Goal: Task Accomplishment & Management: Manage account settings

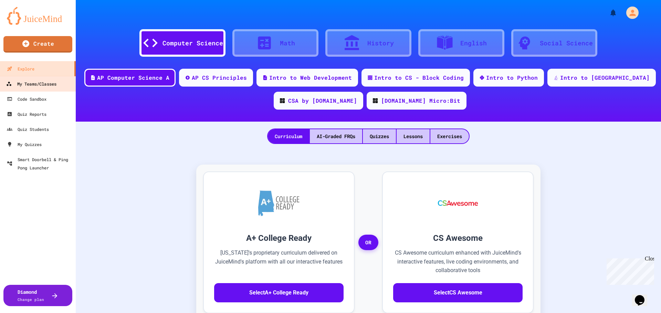
click at [64, 84] on link "My Teams/Classes" at bounding box center [37, 83] width 77 height 15
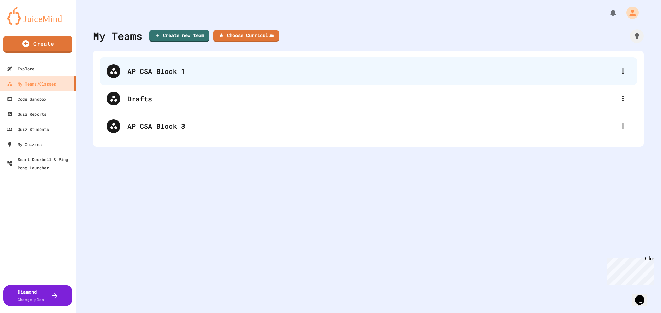
click at [132, 73] on div "AP CSA Block 1" at bounding box center [371, 71] width 489 height 10
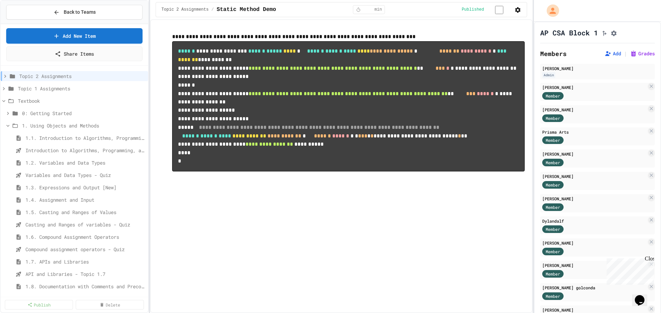
click at [0, 76] on div "Back to Teams Add New Item Share Items Topic 2 Assignments Topic 1 Assignments …" at bounding box center [74, 156] width 149 height 313
click at [4, 77] on icon at bounding box center [5, 76] width 6 height 6
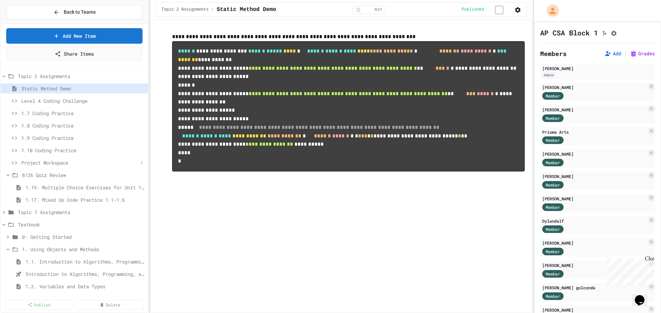
click at [53, 165] on span "Project Workspace" at bounding box center [79, 162] width 117 height 7
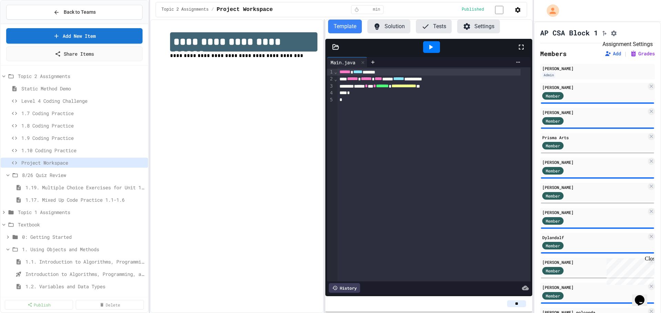
click at [617, 34] on icon "Assignment Settings" at bounding box center [613, 33] width 7 height 7
click at [617, 37] on button "Assignment Settings" at bounding box center [613, 33] width 7 height 8
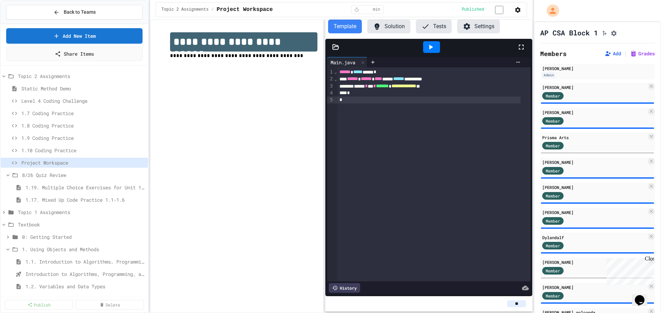
drag, startPoint x: 197, startPoint y: 99, endPoint x: 193, endPoint y: 95, distance: 6.6
click at [197, 313] on div at bounding box center [330, 314] width 661 height 0
